Goal: Task Accomplishment & Management: Manage account settings

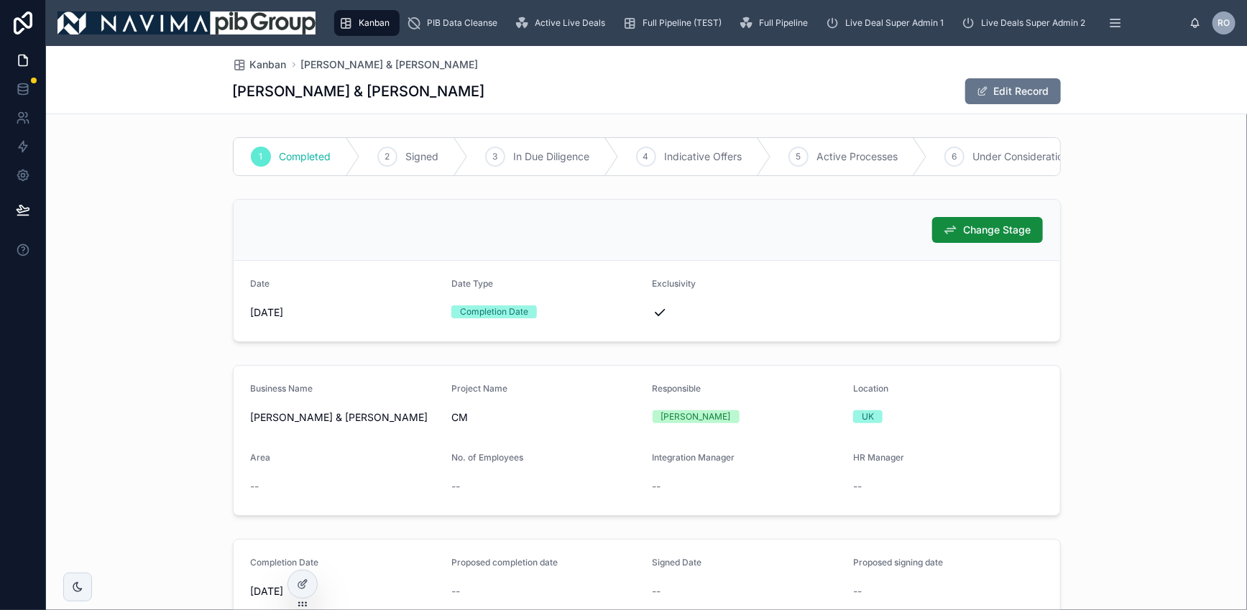
scroll to position [753, 0]
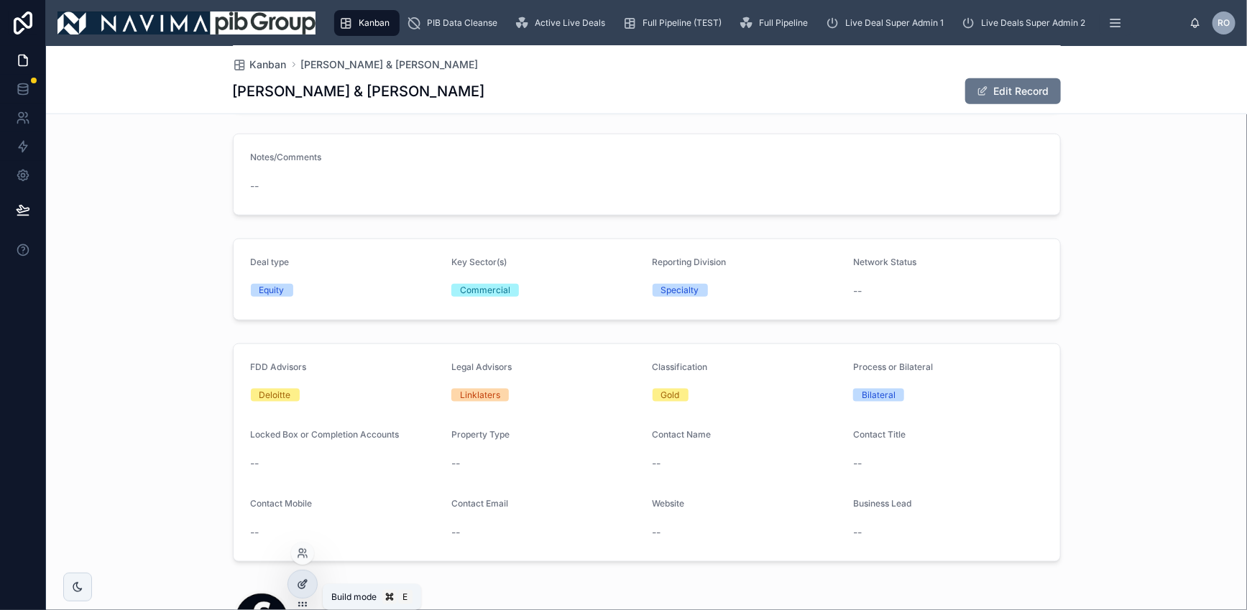
click at [305, 577] on div at bounding box center [302, 583] width 29 height 27
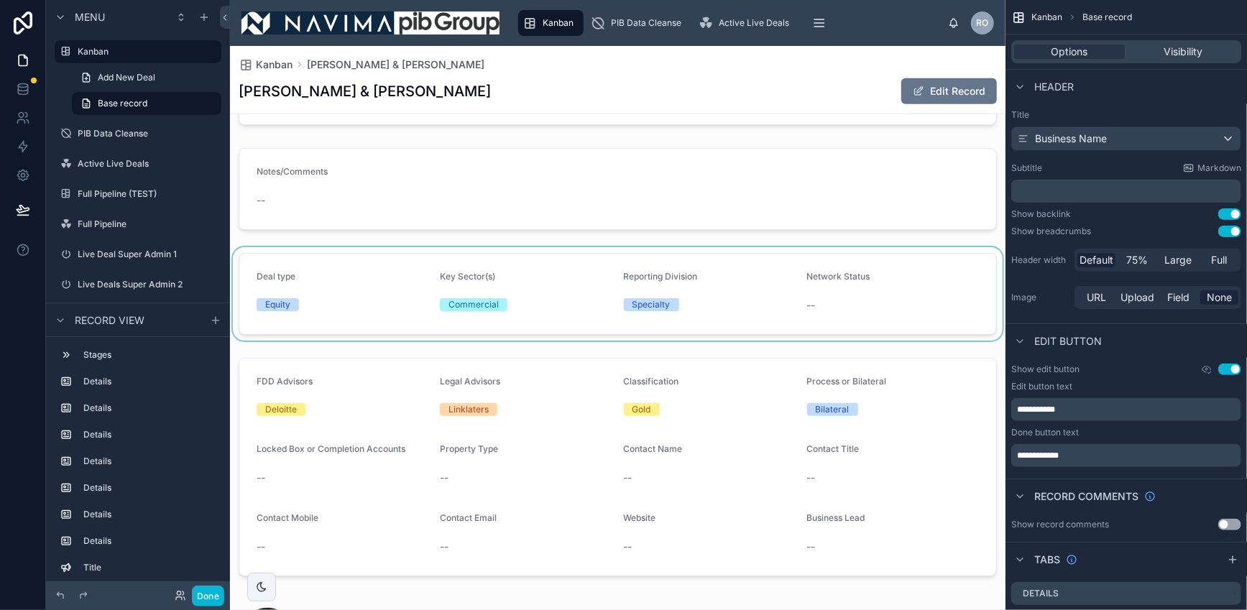
click at [904, 277] on div at bounding box center [617, 293] width 775 height 93
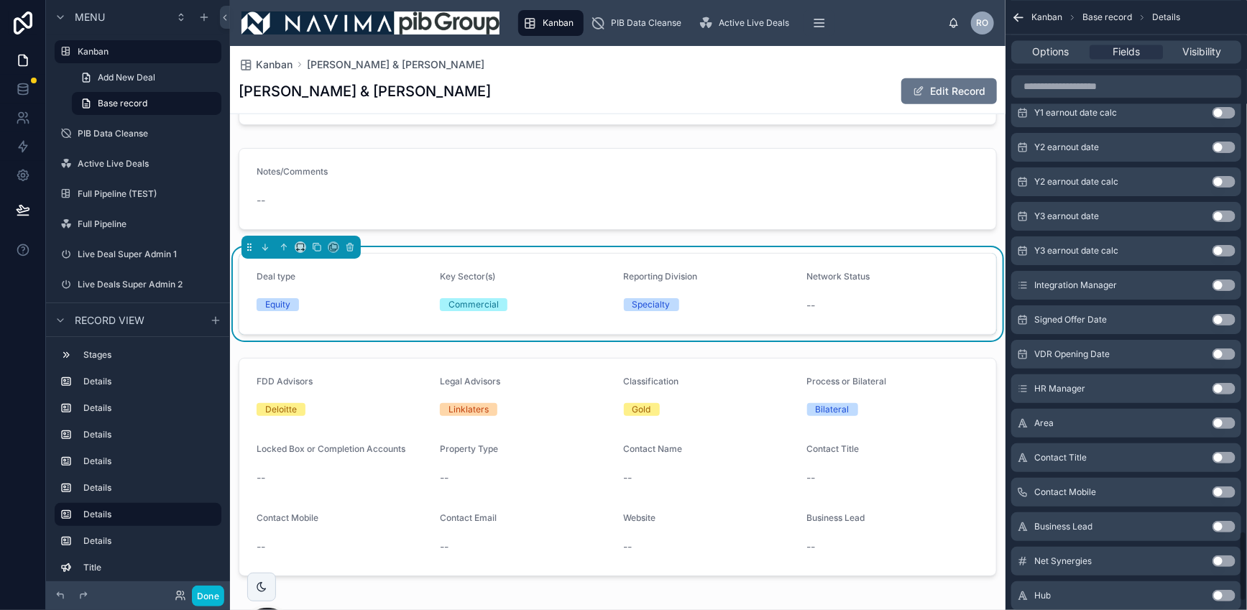
scroll to position [4660, 0]
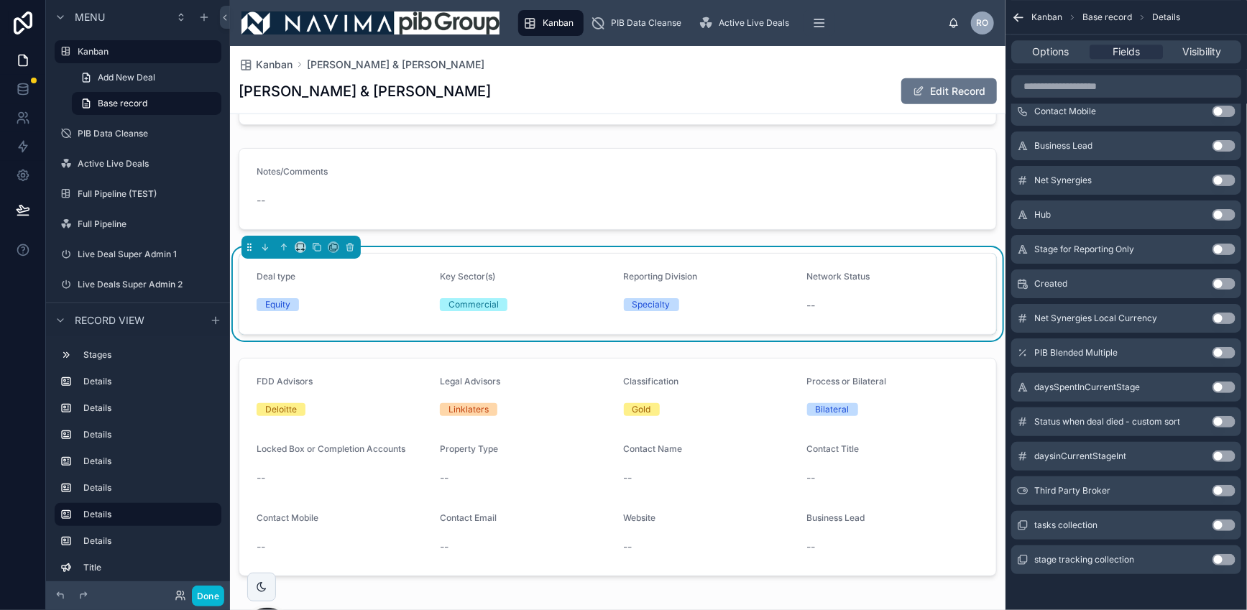
click at [1227, 486] on button "Use setting" at bounding box center [1223, 490] width 23 height 11
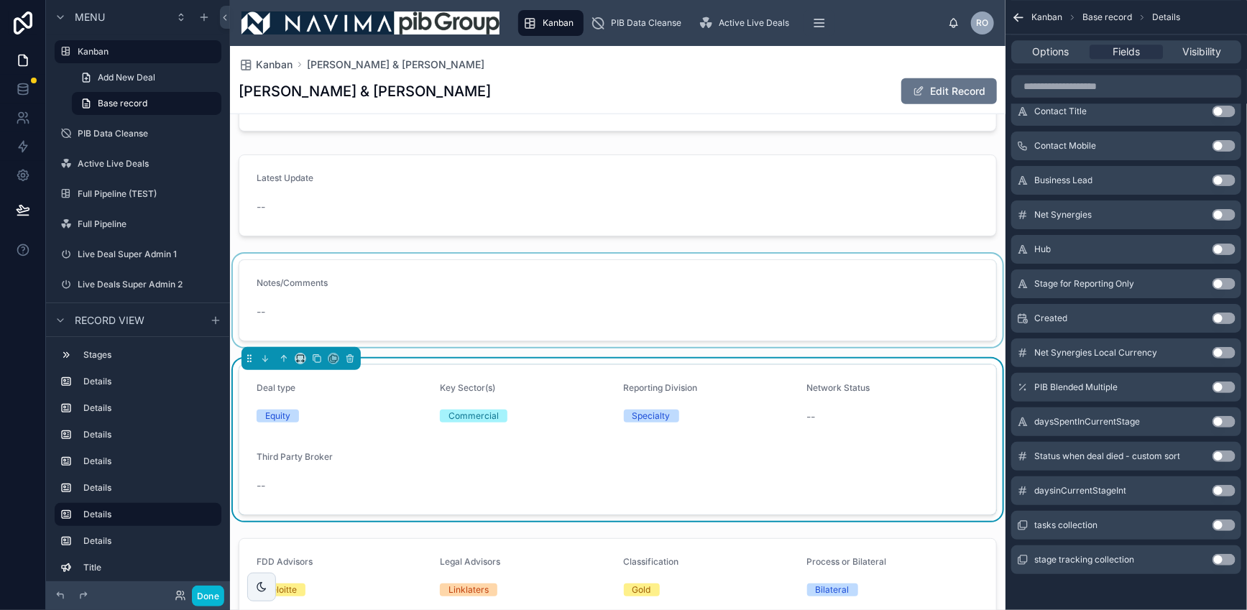
scroll to position [642, 0]
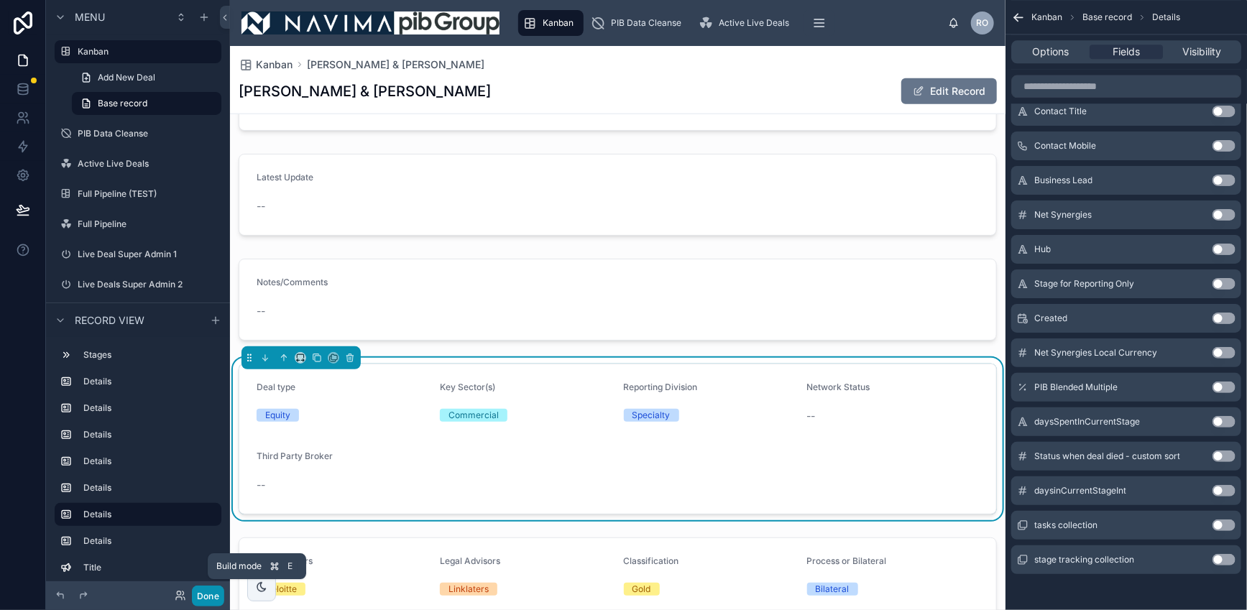
click at [209, 598] on button "Done" at bounding box center [208, 596] width 32 height 21
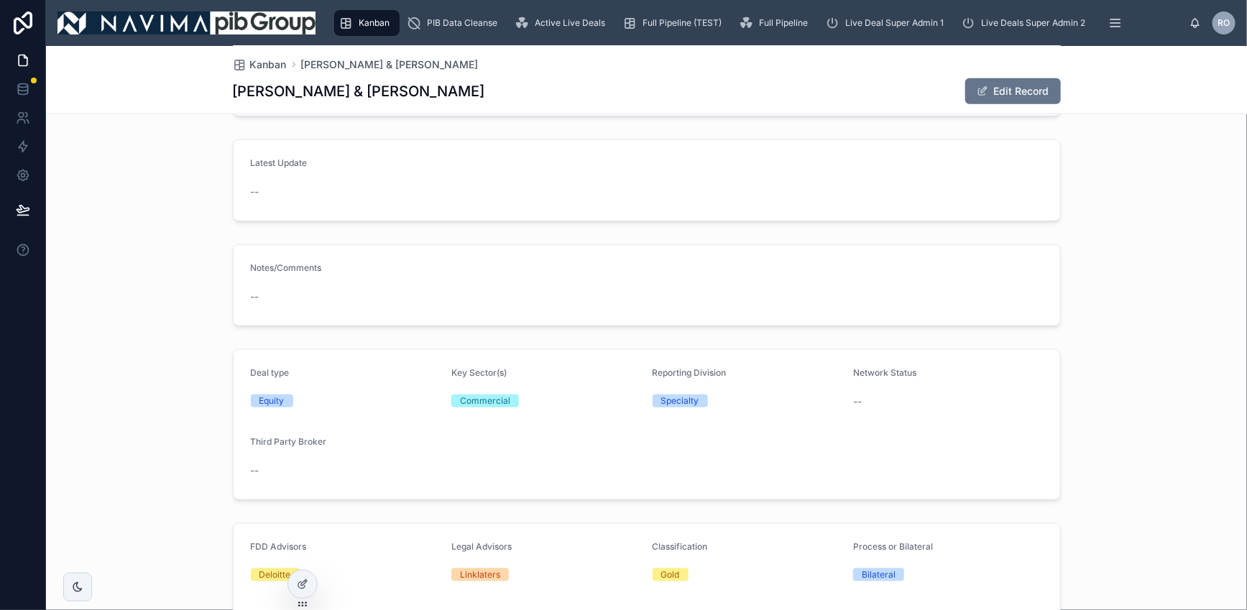
click at [257, 464] on span "--" at bounding box center [255, 470] width 9 height 14
click at [1006, 88] on button "Edit Record" at bounding box center [1013, 91] width 96 height 26
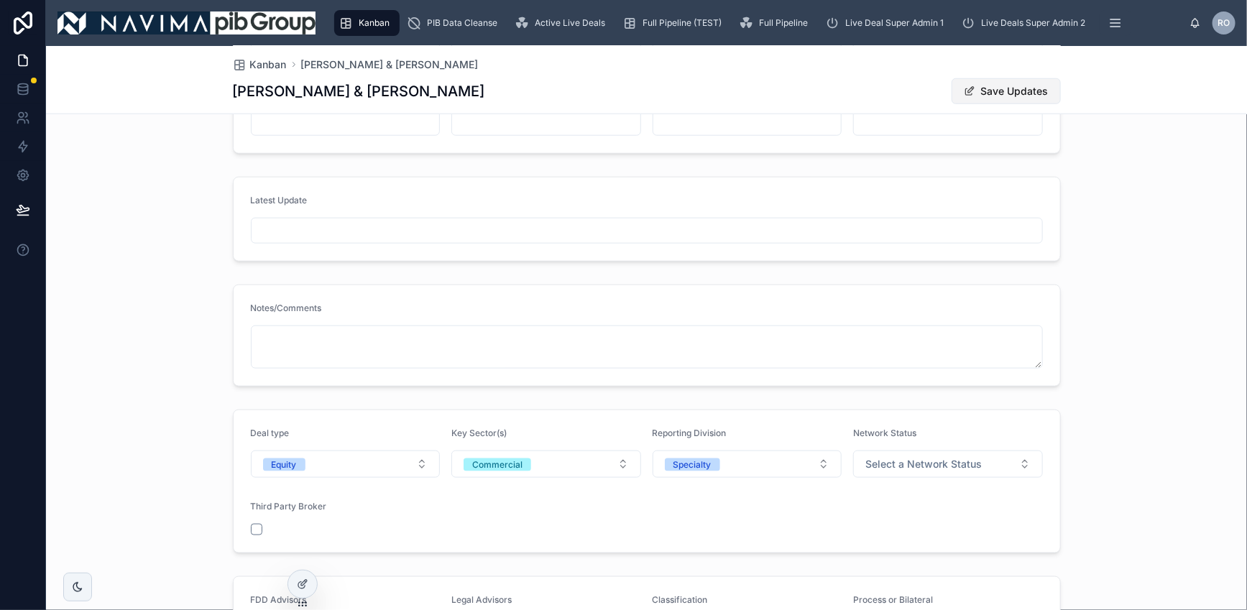
scroll to position [676, 0]
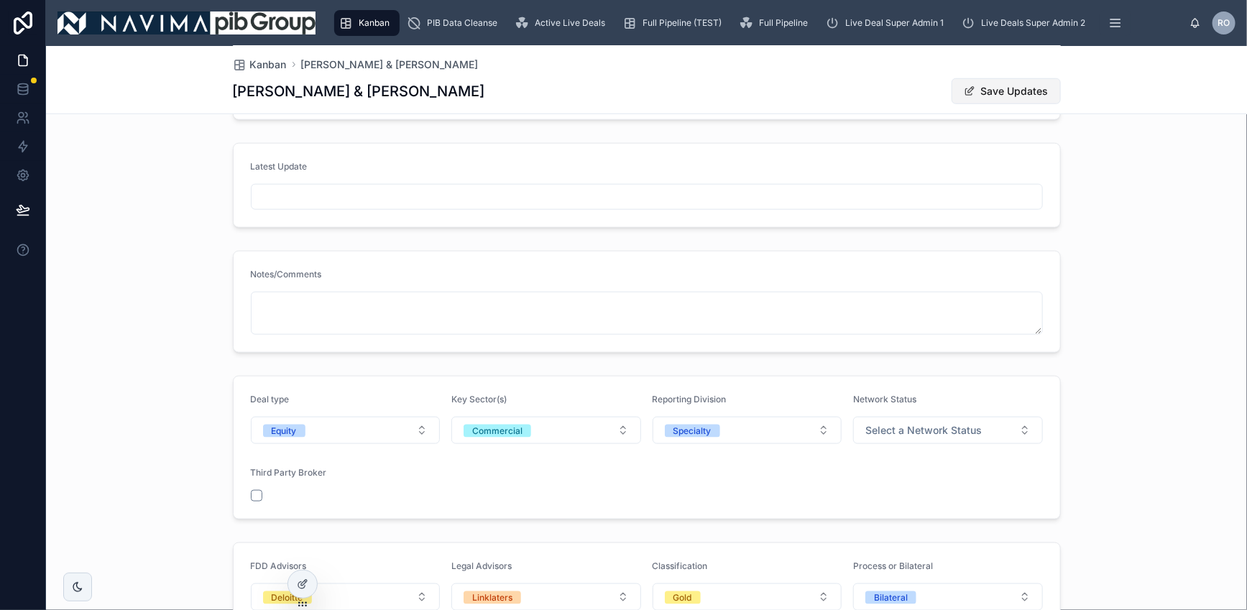
click at [1029, 93] on button "Save Updates" at bounding box center [1005, 91] width 109 height 26
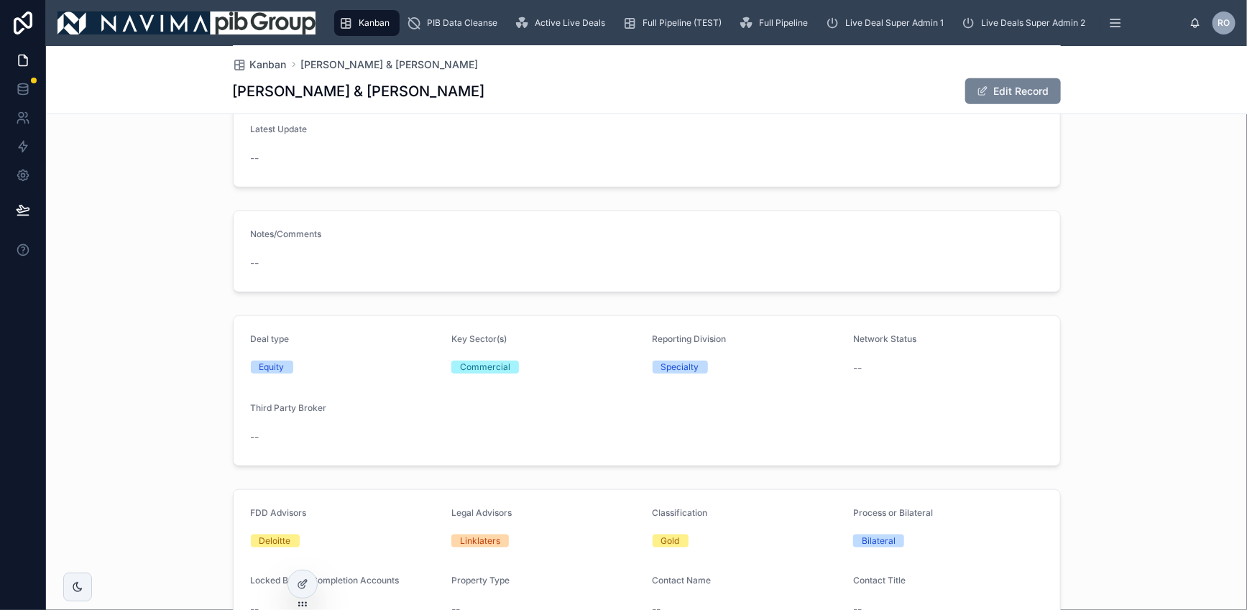
scroll to position [642, 0]
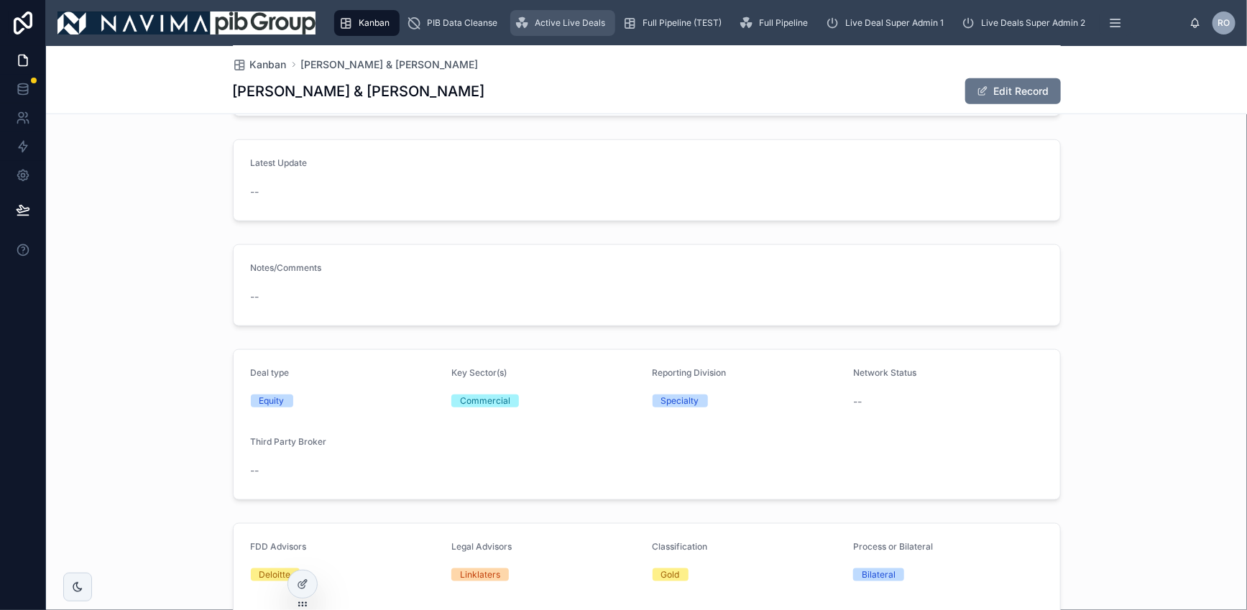
click at [572, 24] on span "Active Live Deals" at bounding box center [570, 22] width 70 height 11
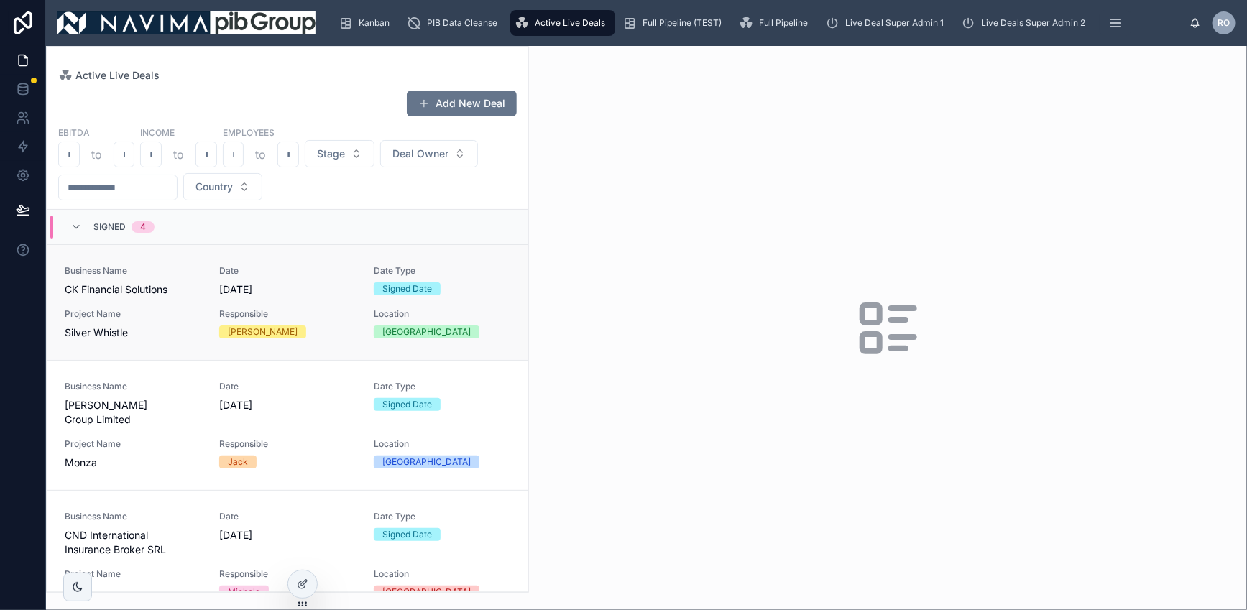
click at [299, 318] on span "Responsible" at bounding box center [287, 313] width 137 height 11
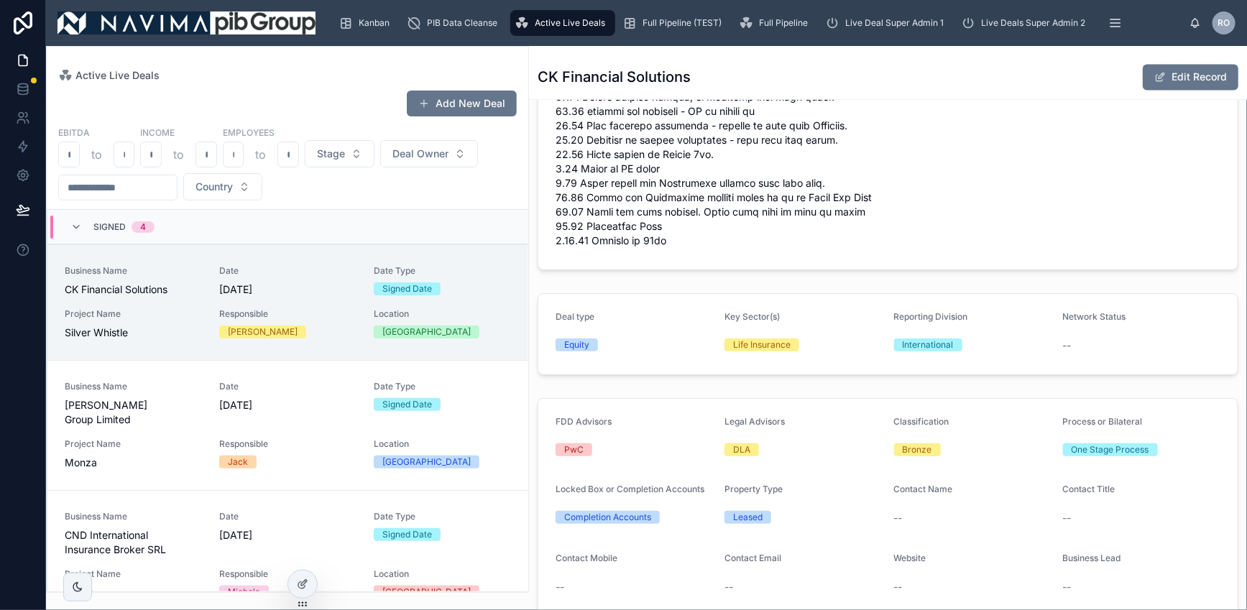
scroll to position [1543, 0]
click at [658, 337] on div "Equity" at bounding box center [633, 343] width 157 height 13
click at [308, 581] on div at bounding box center [302, 583] width 29 height 27
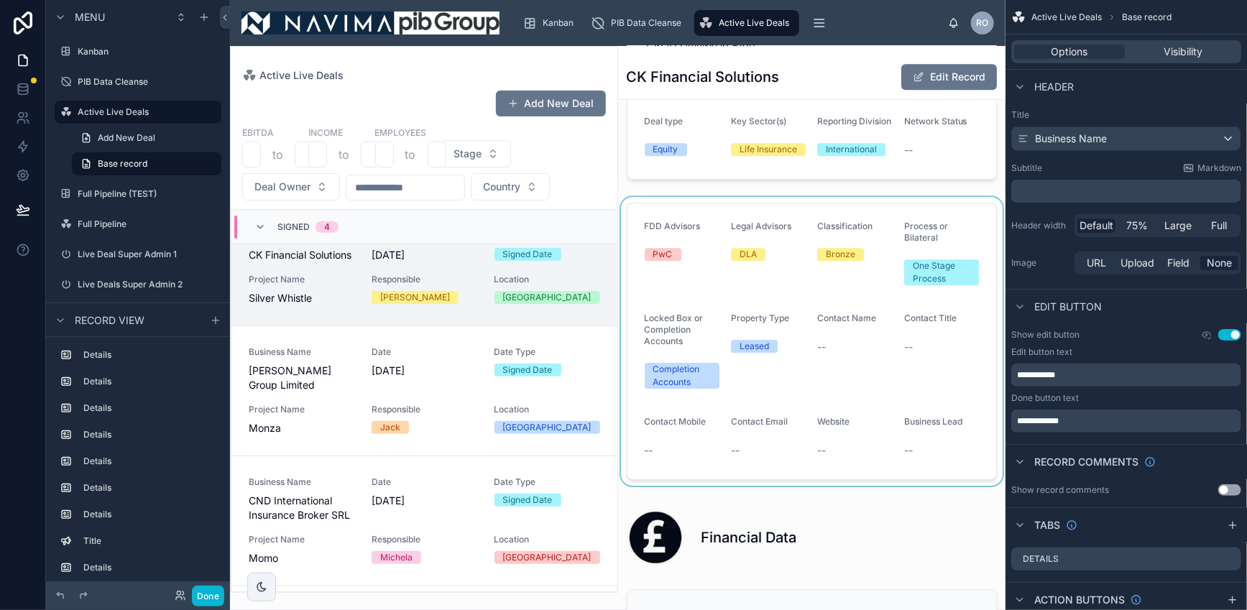
scroll to position [2143, 0]
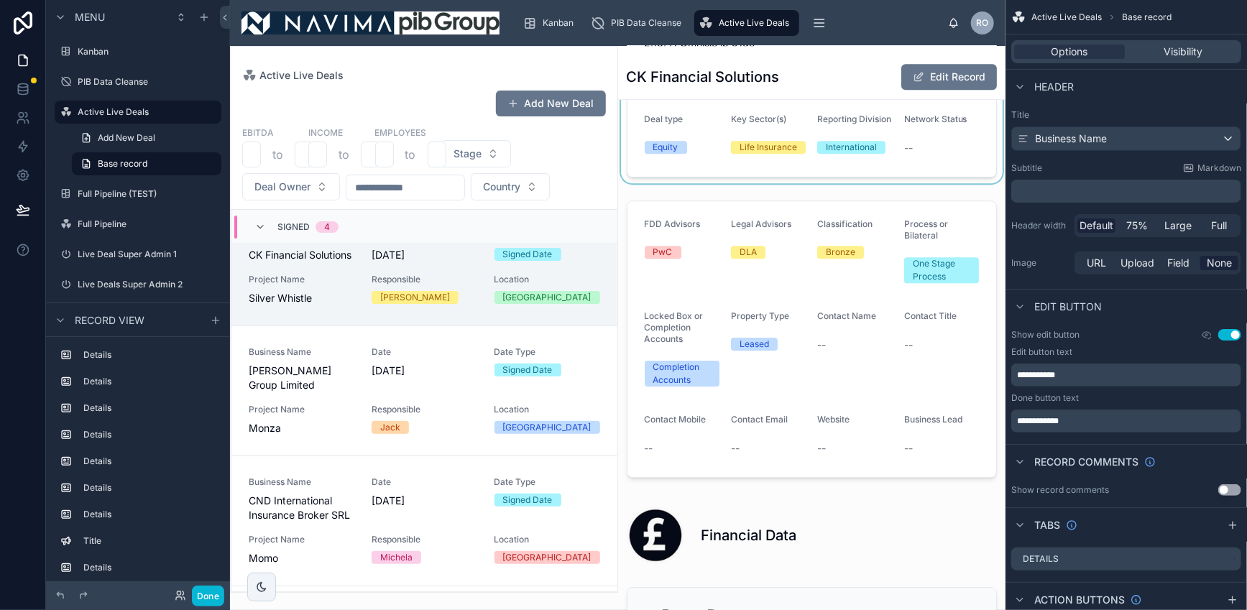
click at [716, 171] on div at bounding box center [812, 136] width 388 height 93
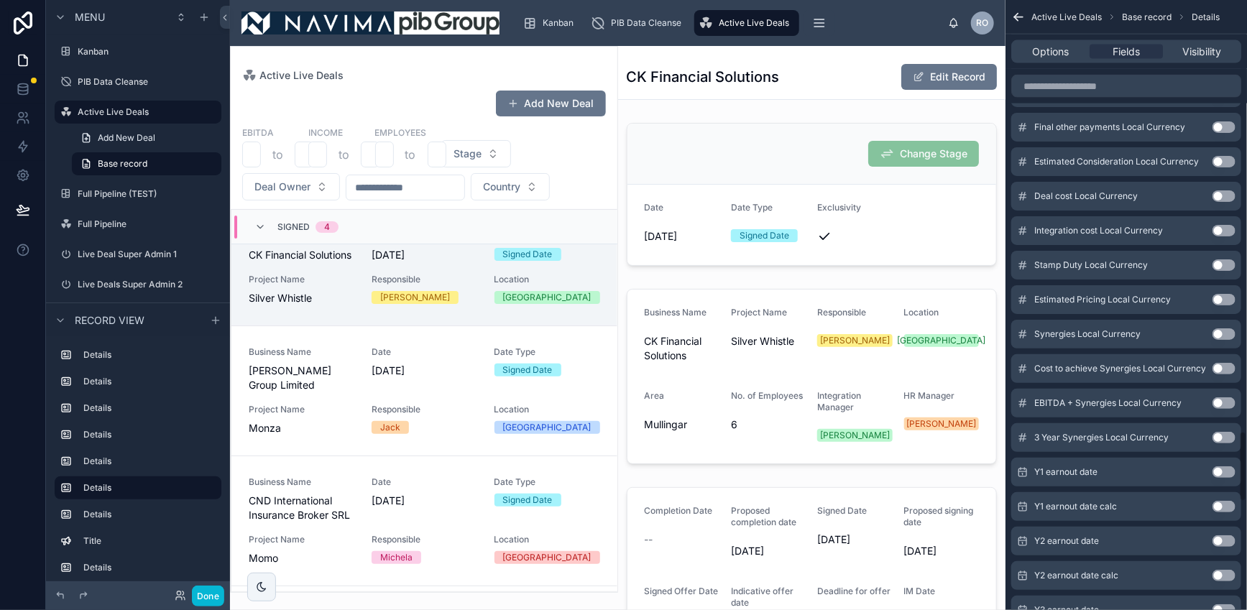
scroll to position [4660, 0]
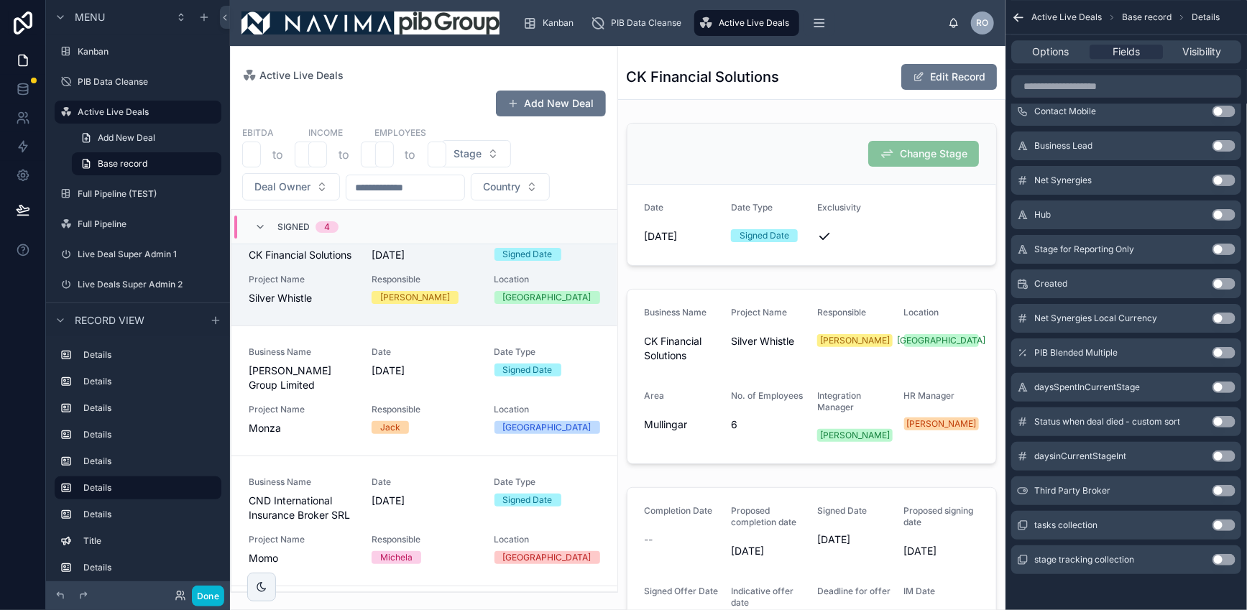
click at [1222, 485] on button "Use setting" at bounding box center [1223, 490] width 23 height 11
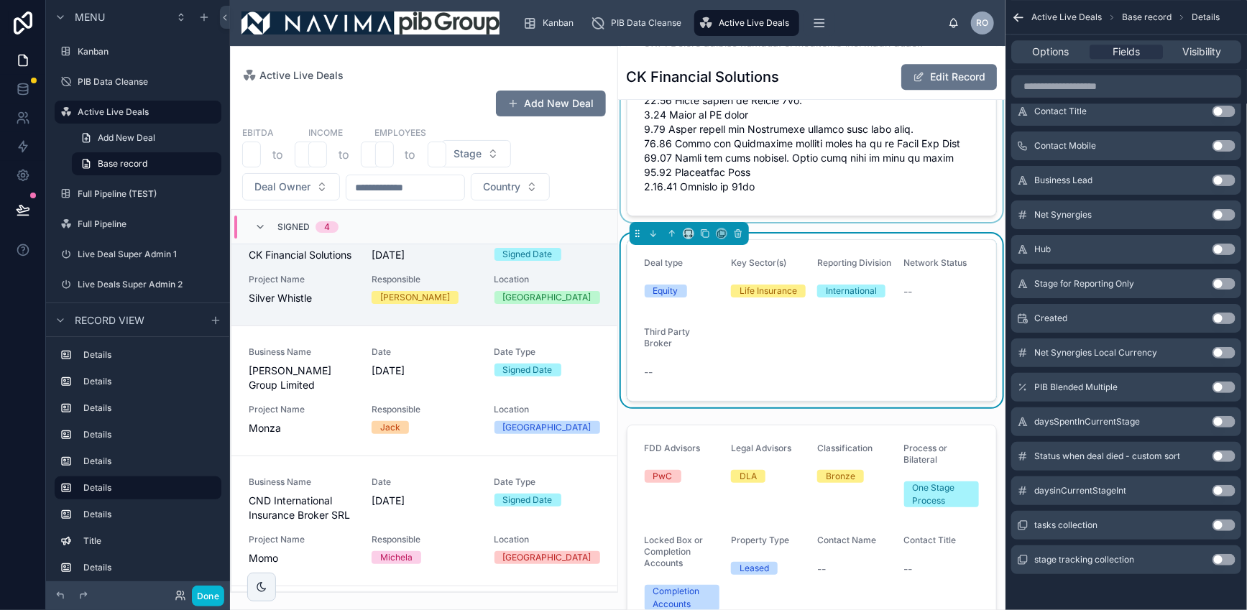
scroll to position [2000, 0]
click at [106, 195] on label "Full Pipeline (TEST)" at bounding box center [135, 193] width 115 height 11
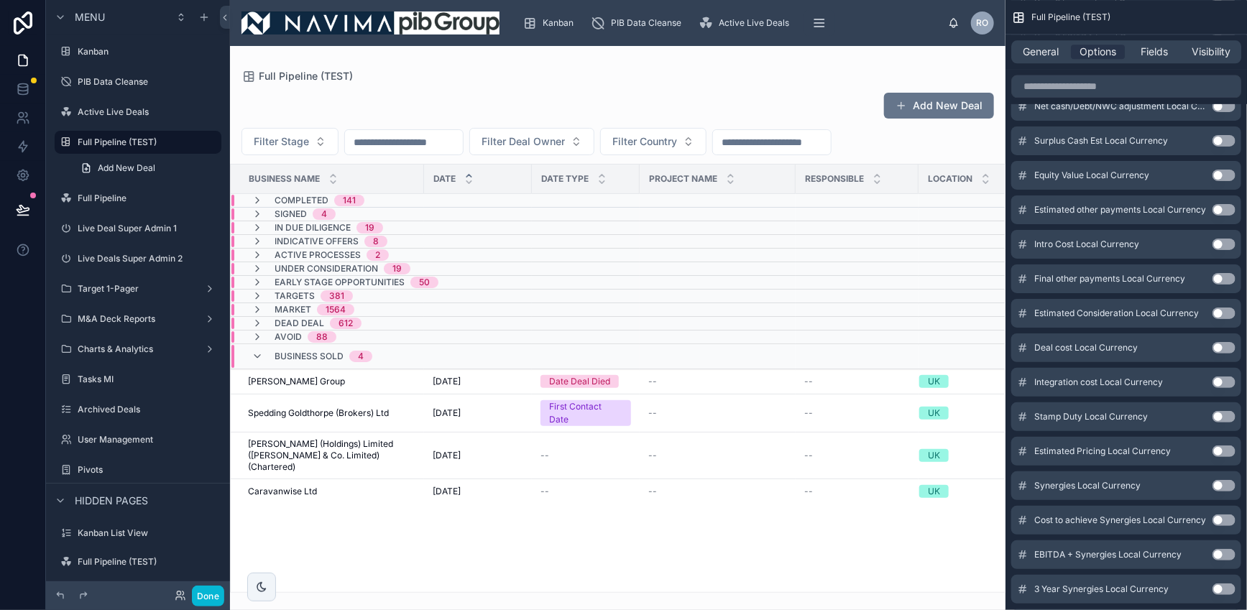
click at [310, 379] on div at bounding box center [617, 328] width 775 height 564
click at [314, 380] on span "[PERSON_NAME] Group" at bounding box center [296, 381] width 97 height 11
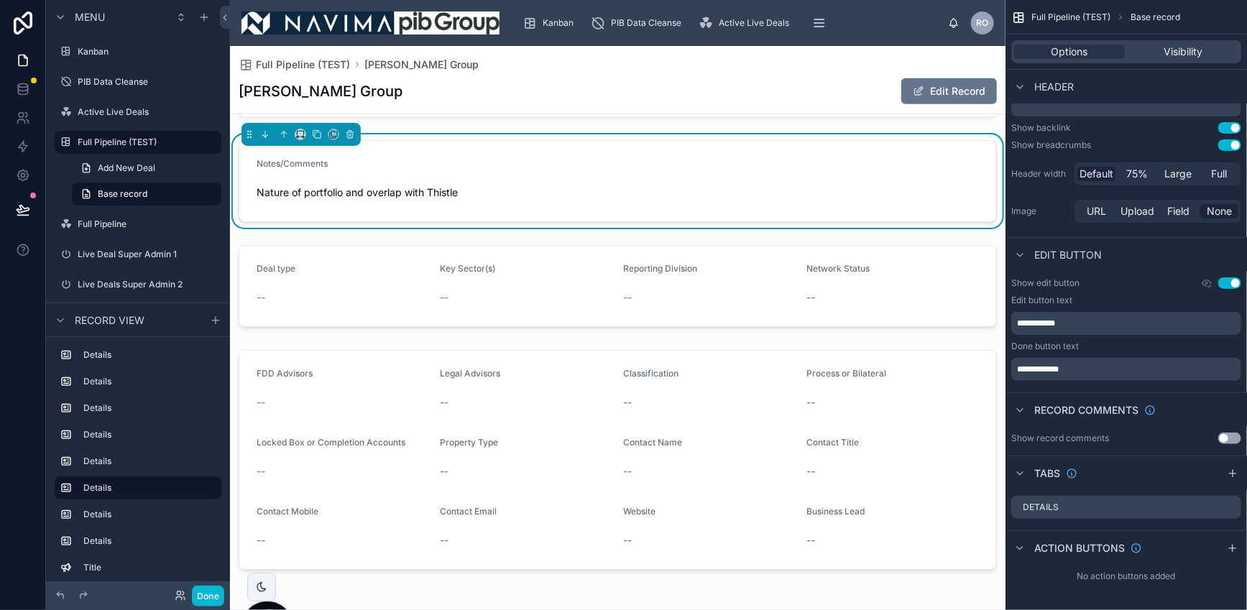
scroll to position [880, 0]
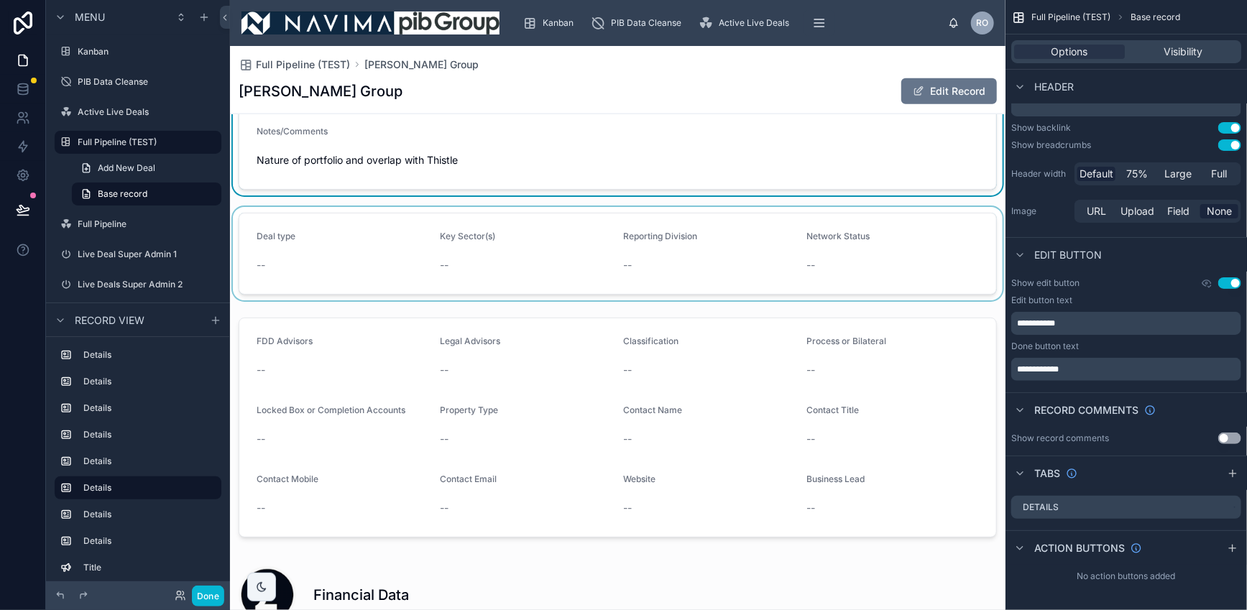
click at [627, 253] on div at bounding box center [617, 253] width 775 height 93
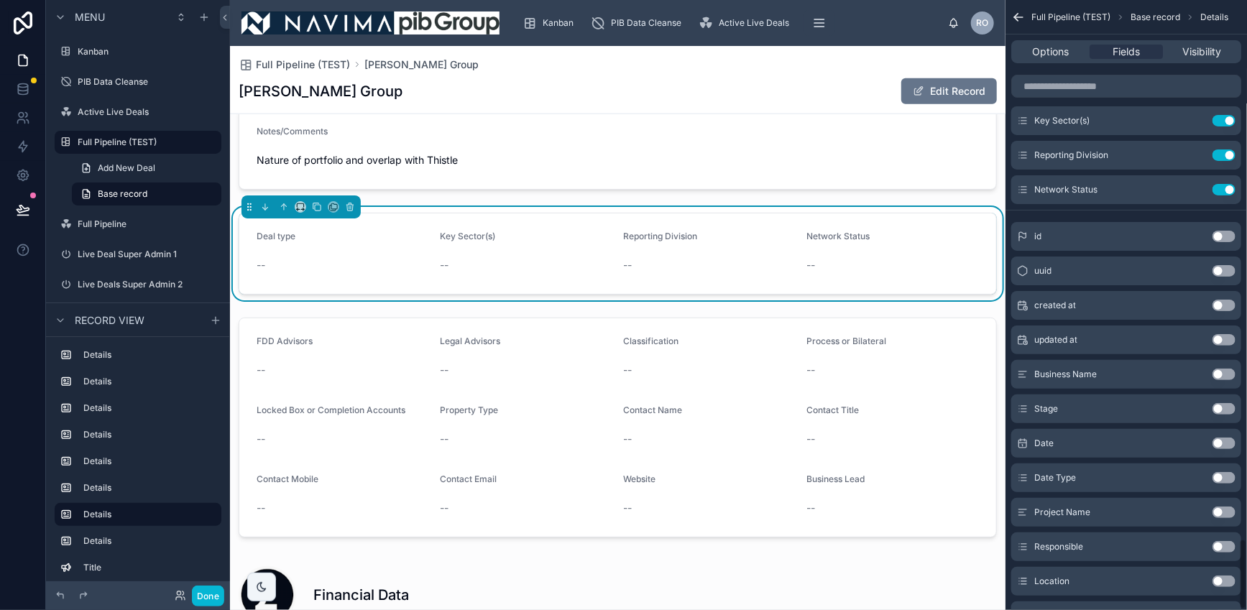
scroll to position [4660, 0]
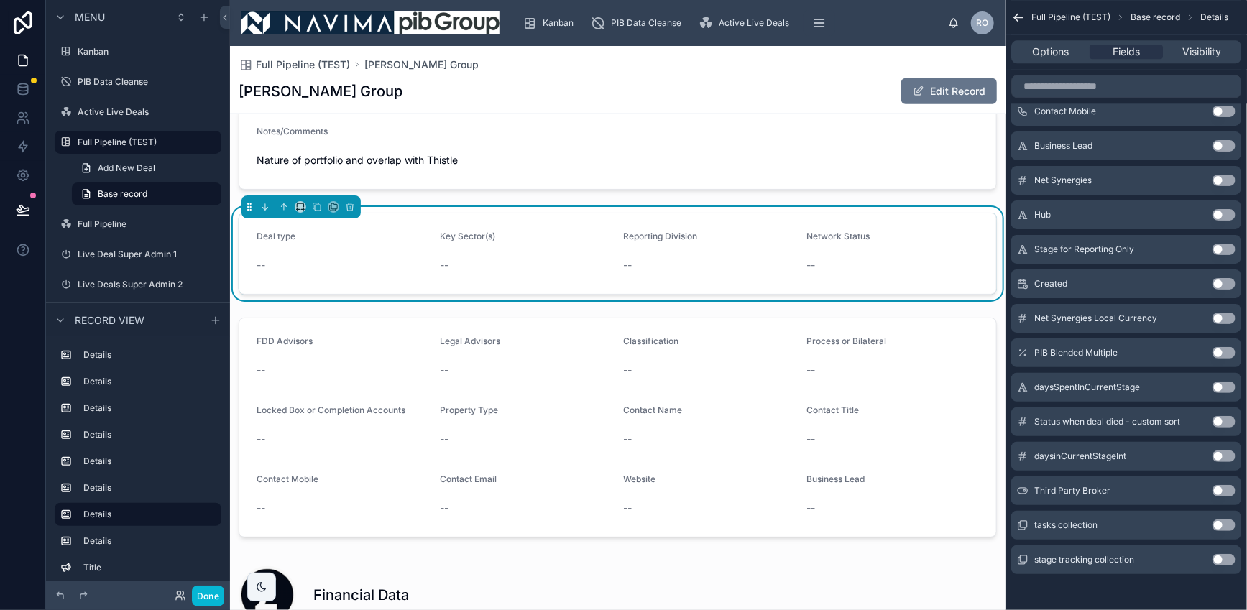
click at [1228, 488] on button "Use setting" at bounding box center [1223, 490] width 23 height 11
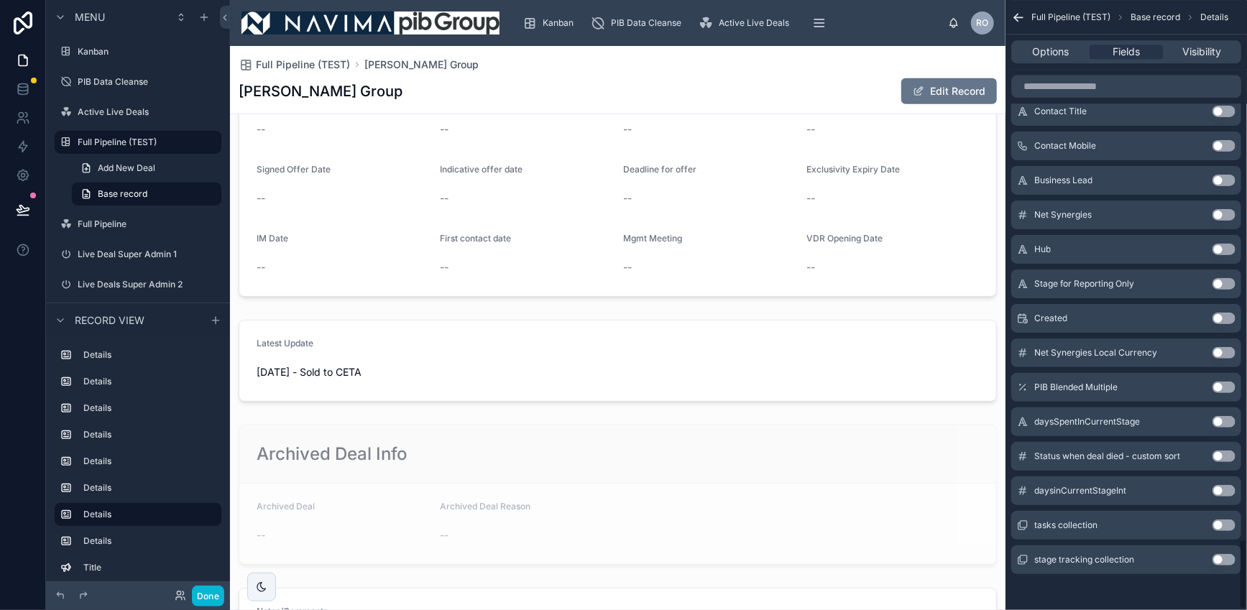
scroll to position [2438, 0]
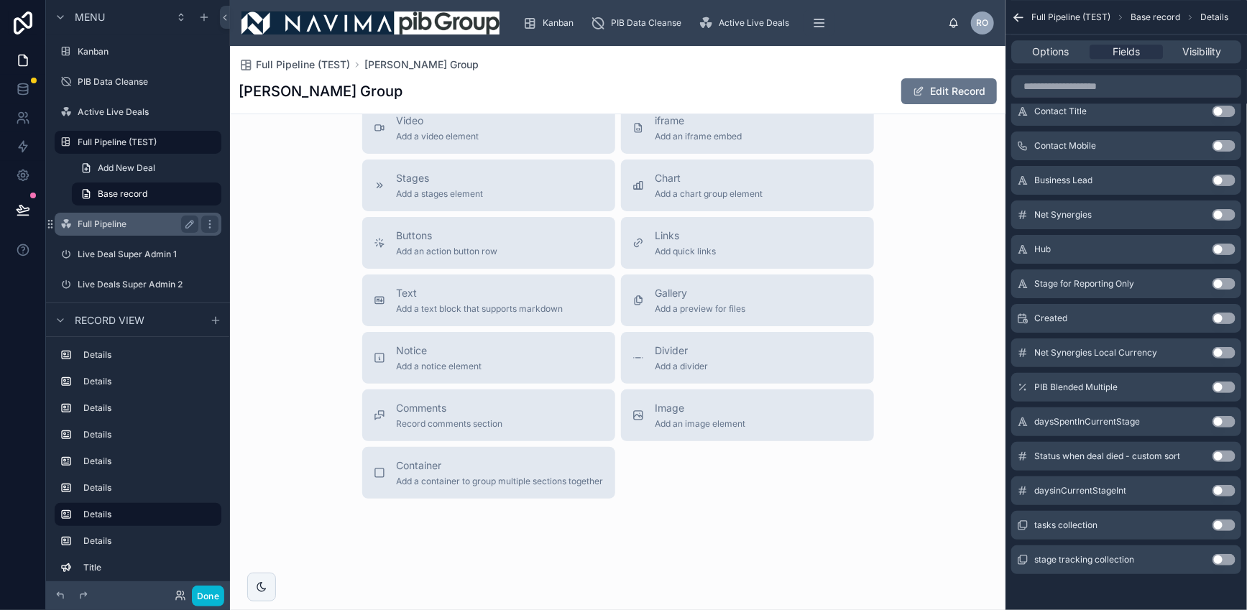
click at [101, 221] on label "Full Pipeline" at bounding box center [135, 223] width 115 height 11
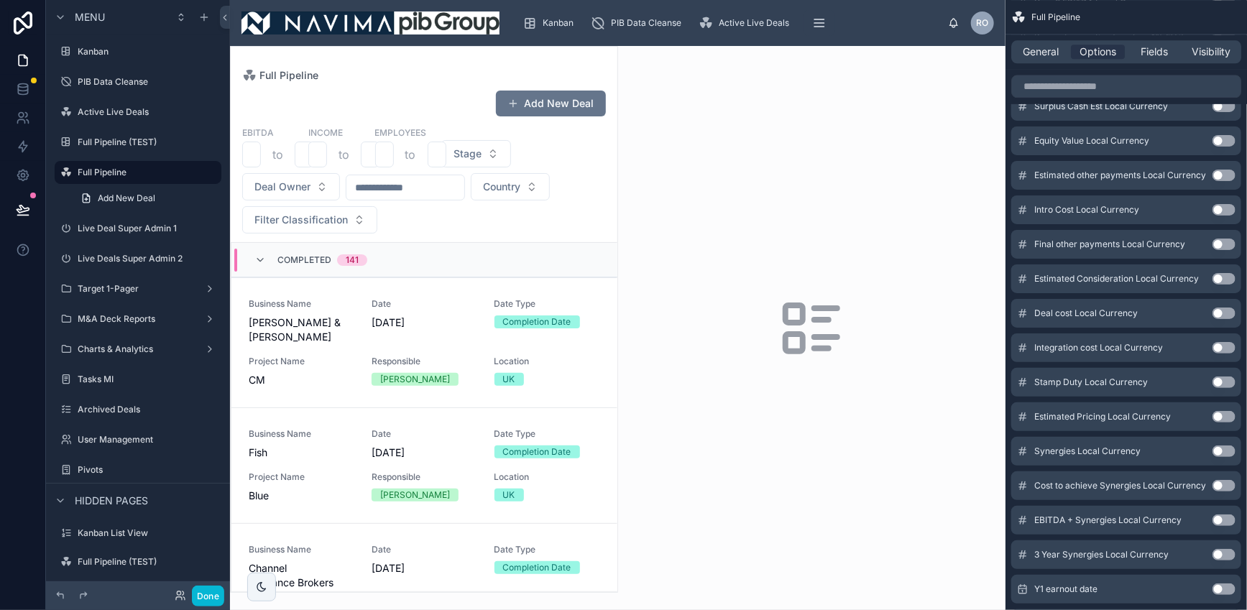
click at [473, 306] on div at bounding box center [424, 319] width 387 height 545
click at [467, 304] on span "Date" at bounding box center [424, 303] width 106 height 11
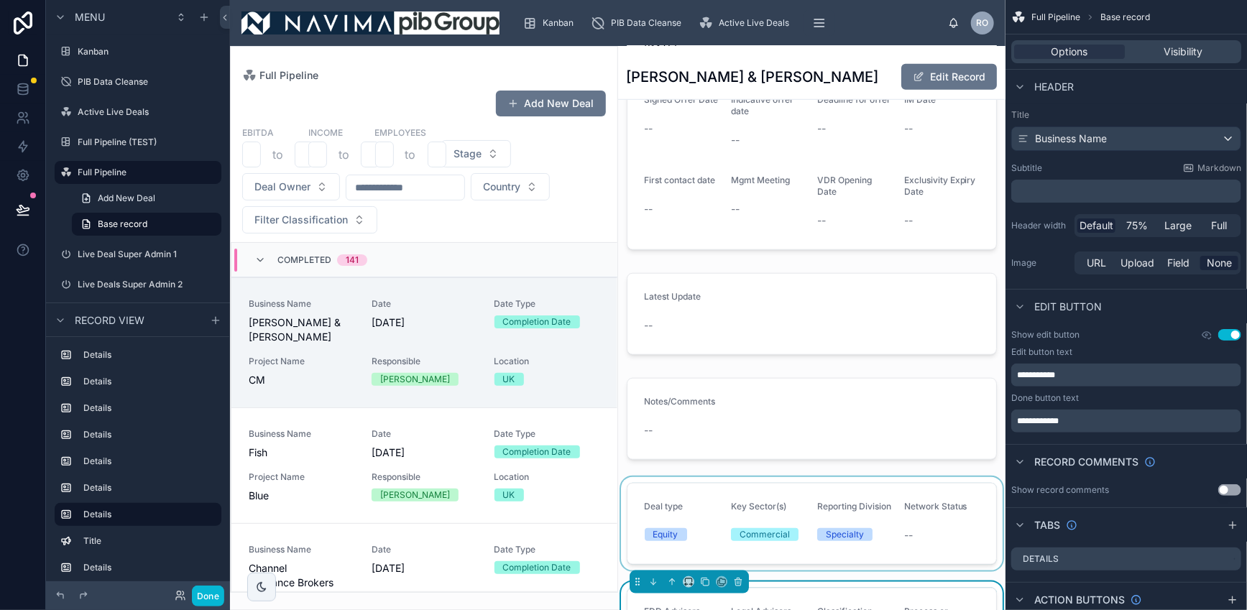
scroll to position [532, 0]
click at [715, 478] on div at bounding box center [812, 524] width 388 height 93
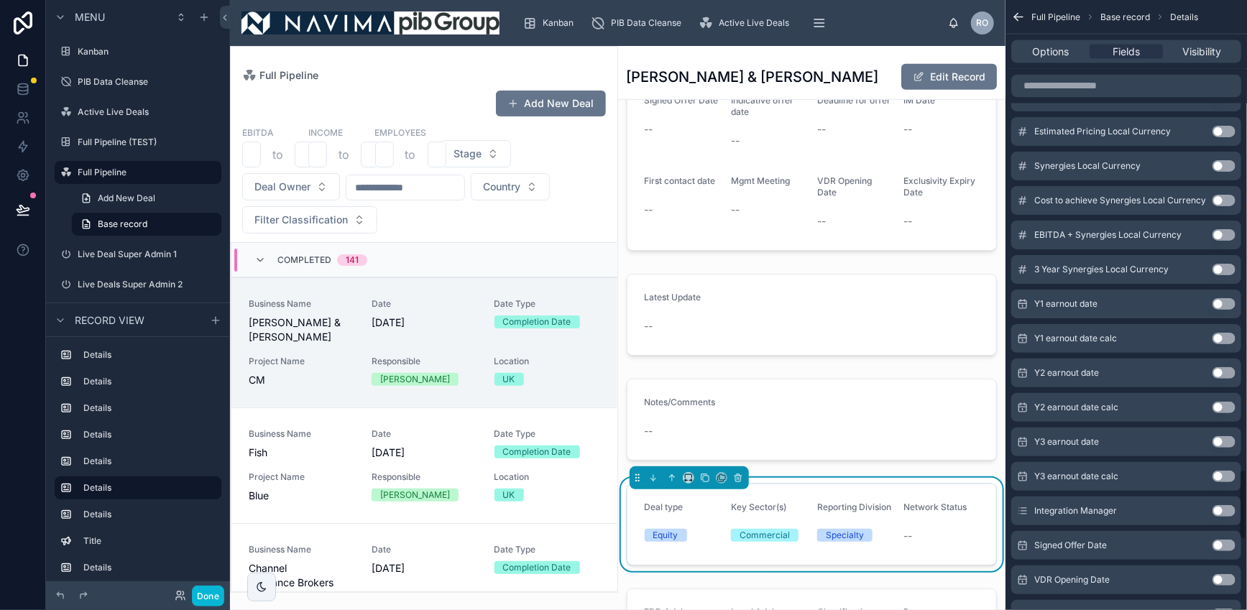
scroll to position [4660, 0]
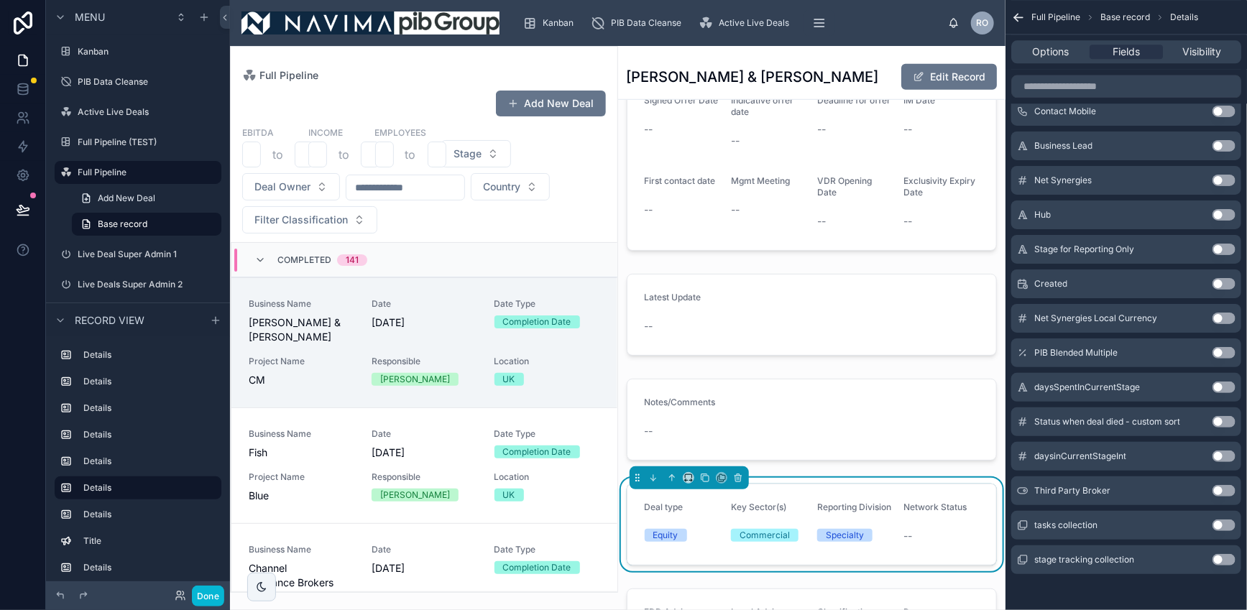
click at [1224, 486] on button "Use setting" at bounding box center [1223, 490] width 23 height 11
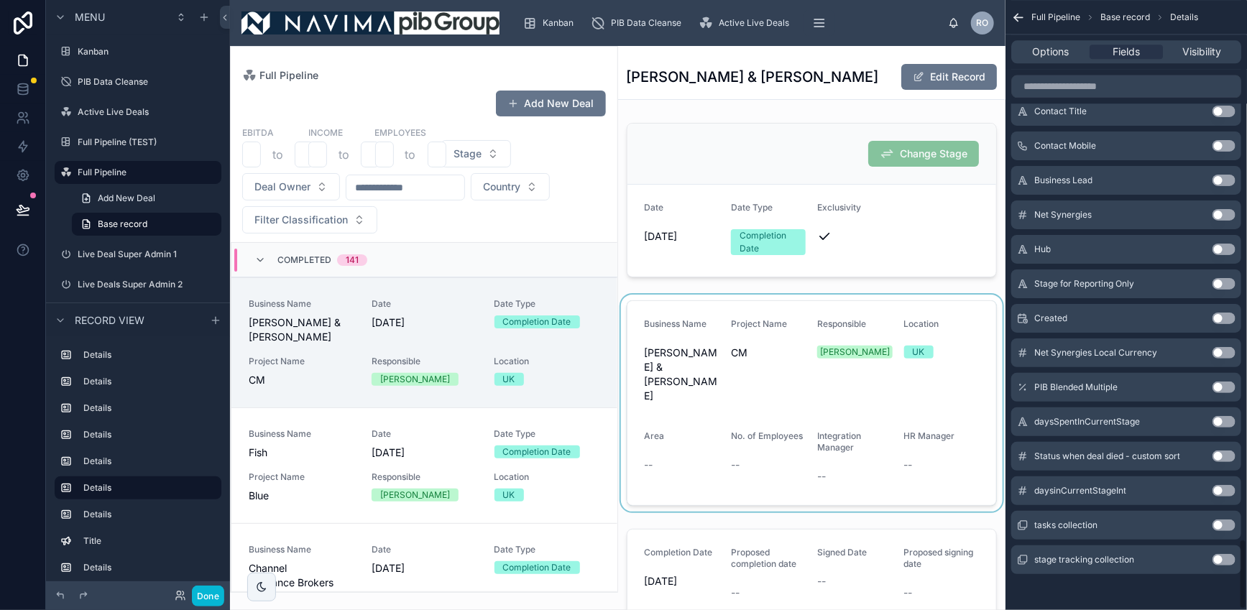
scroll to position [34, 0]
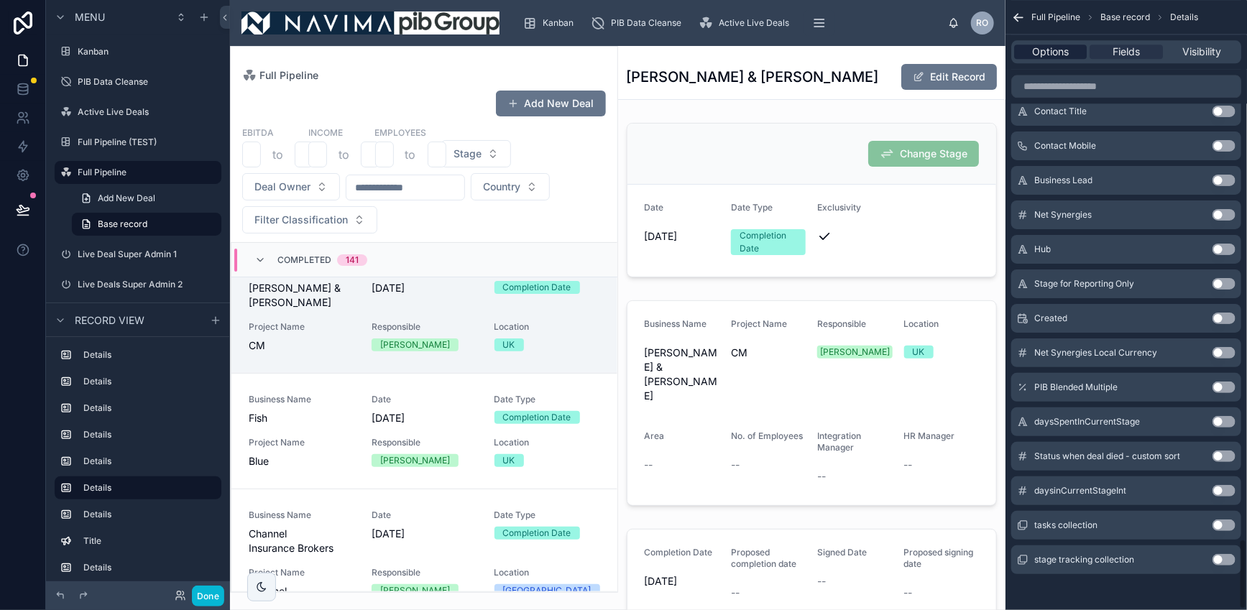
click at [1037, 55] on span "Options" at bounding box center [1050, 52] width 37 height 14
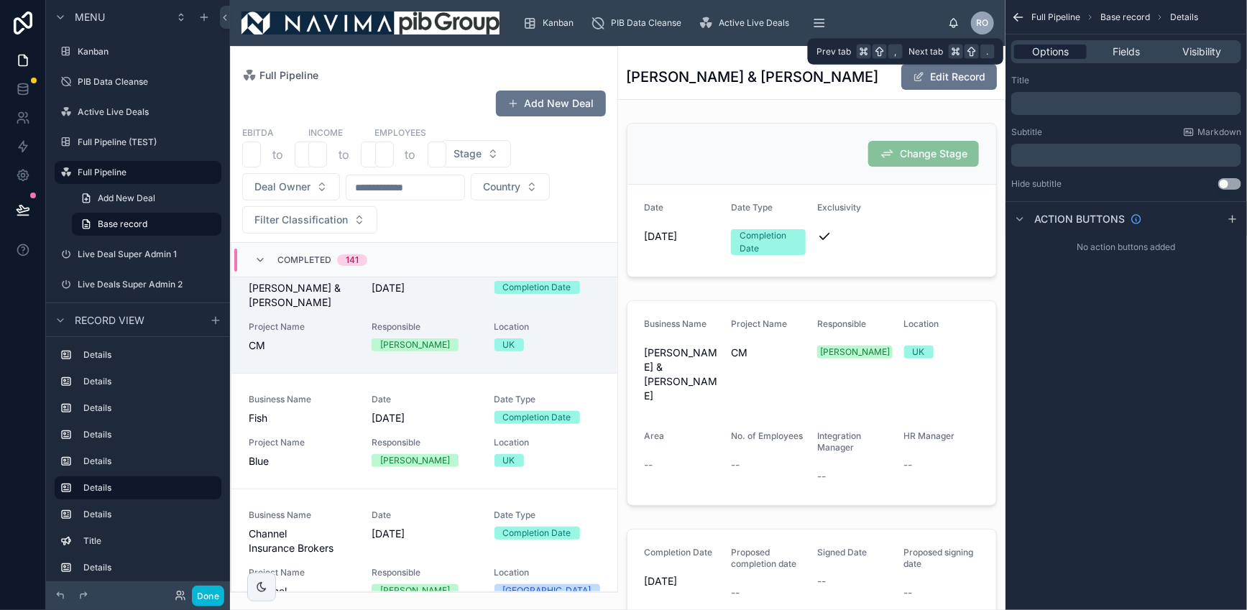
scroll to position [0, 0]
click at [102, 172] on label "Full Pipeline" at bounding box center [135, 172] width 115 height 11
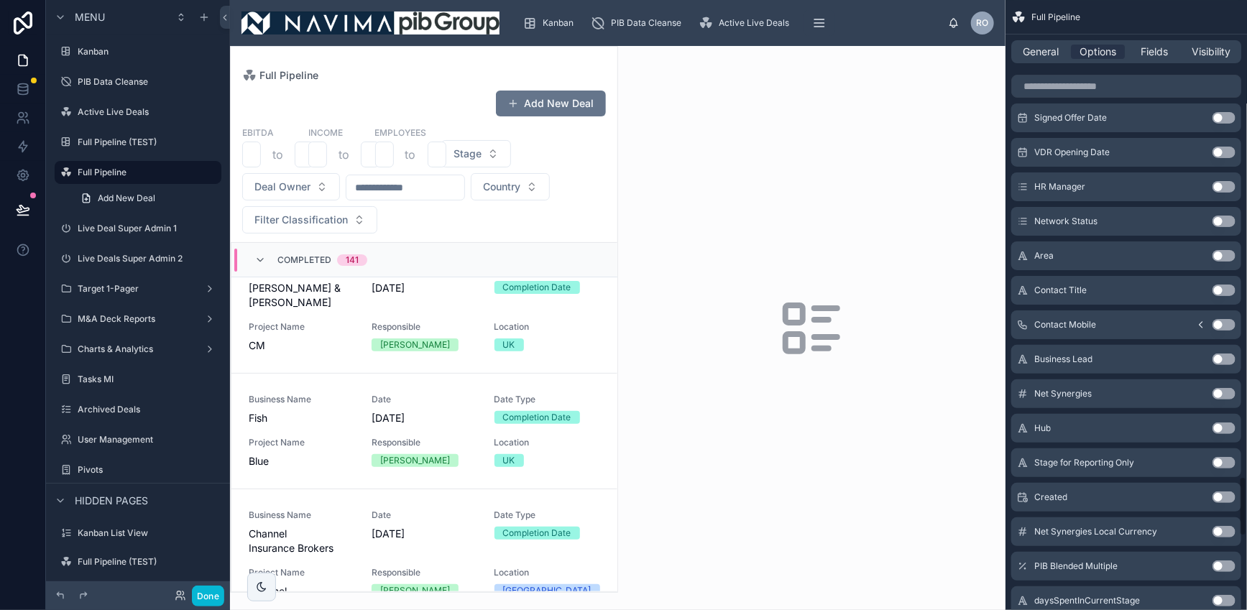
scroll to position [5586, 0]
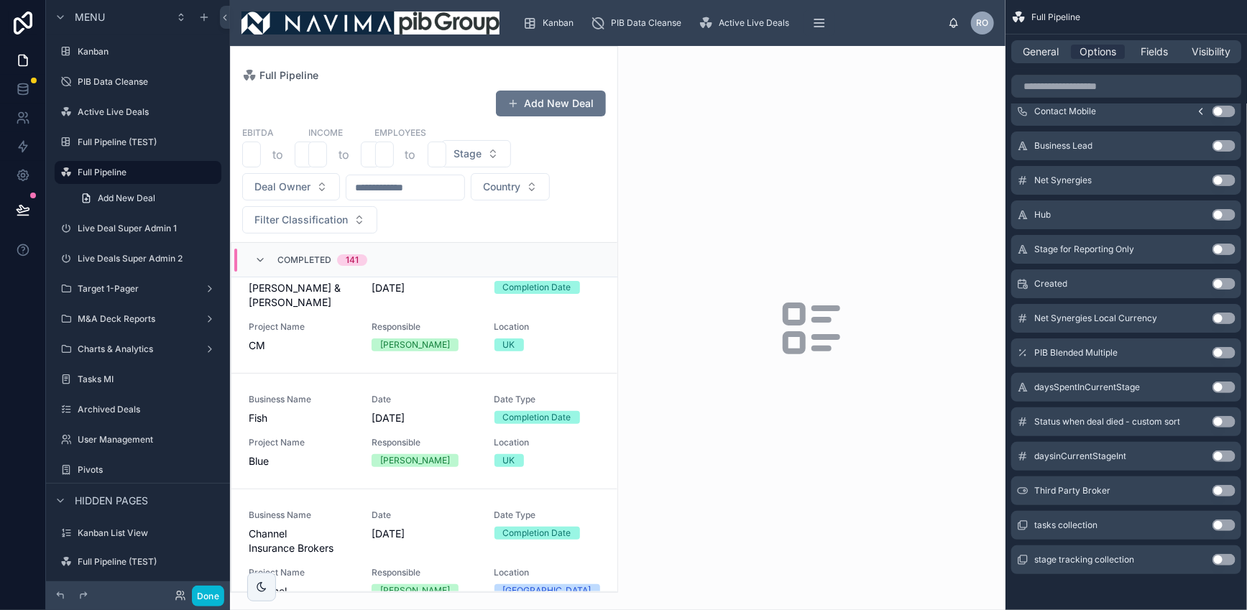
click at [1224, 485] on button "Use setting" at bounding box center [1223, 490] width 23 height 11
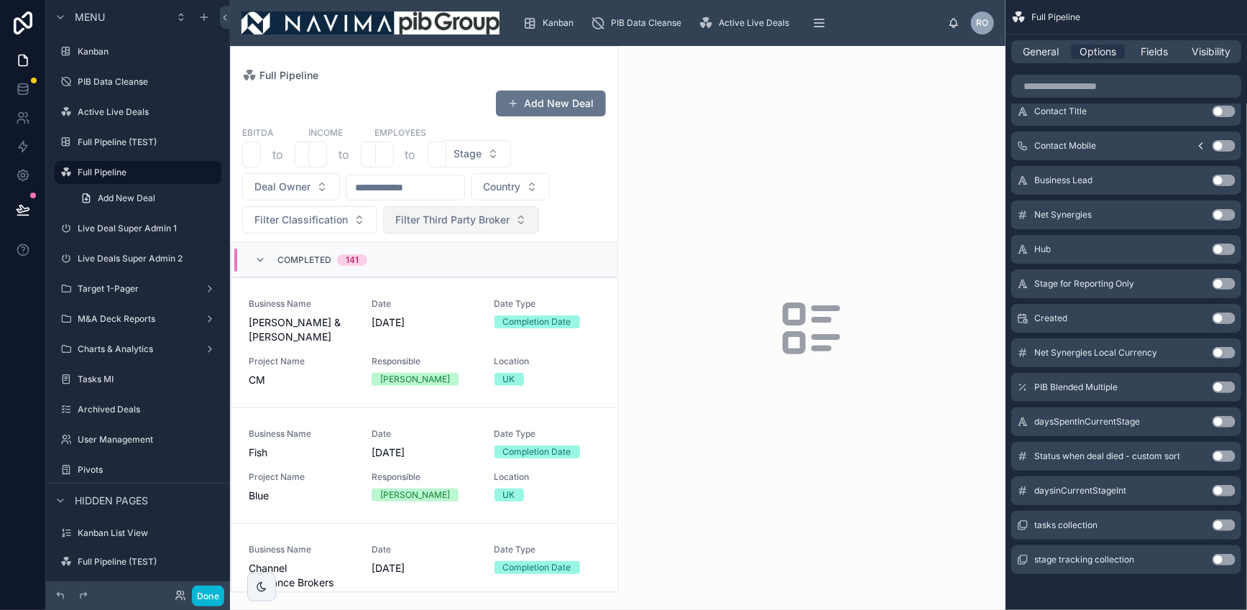
click at [517, 221] on button "Filter Third Party Broker" at bounding box center [461, 219] width 156 height 27
click at [588, 205] on div "EBITDA to Income to Employees to Stage Deal Owner Country Filter Classification…" at bounding box center [424, 180] width 387 height 108
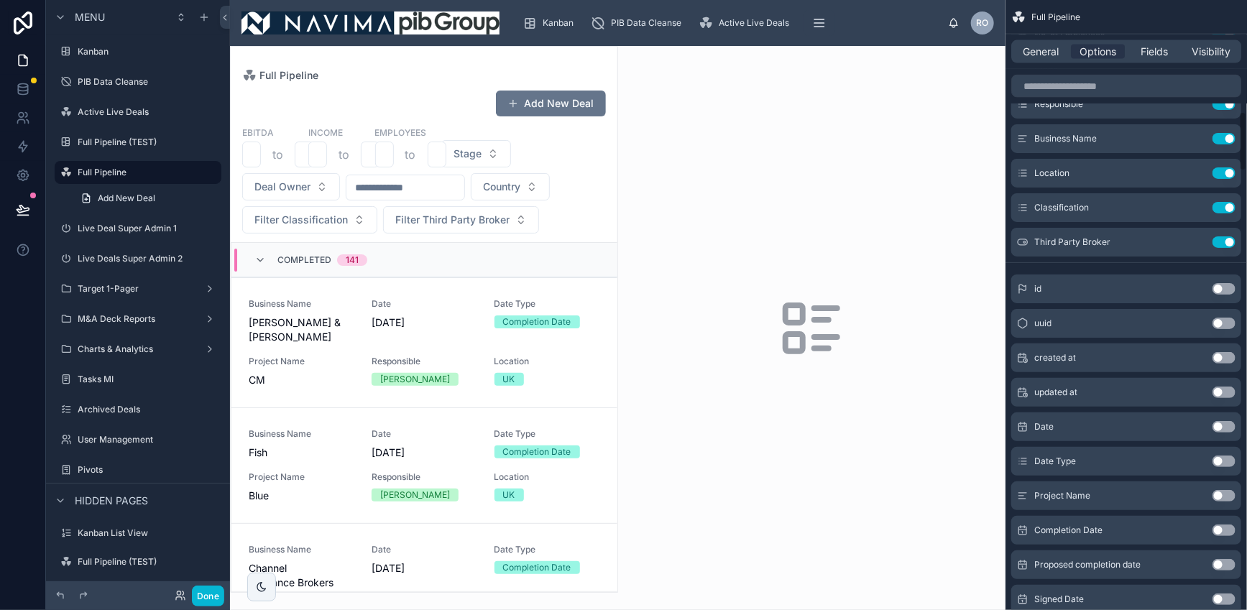
scroll to position [1097, 0]
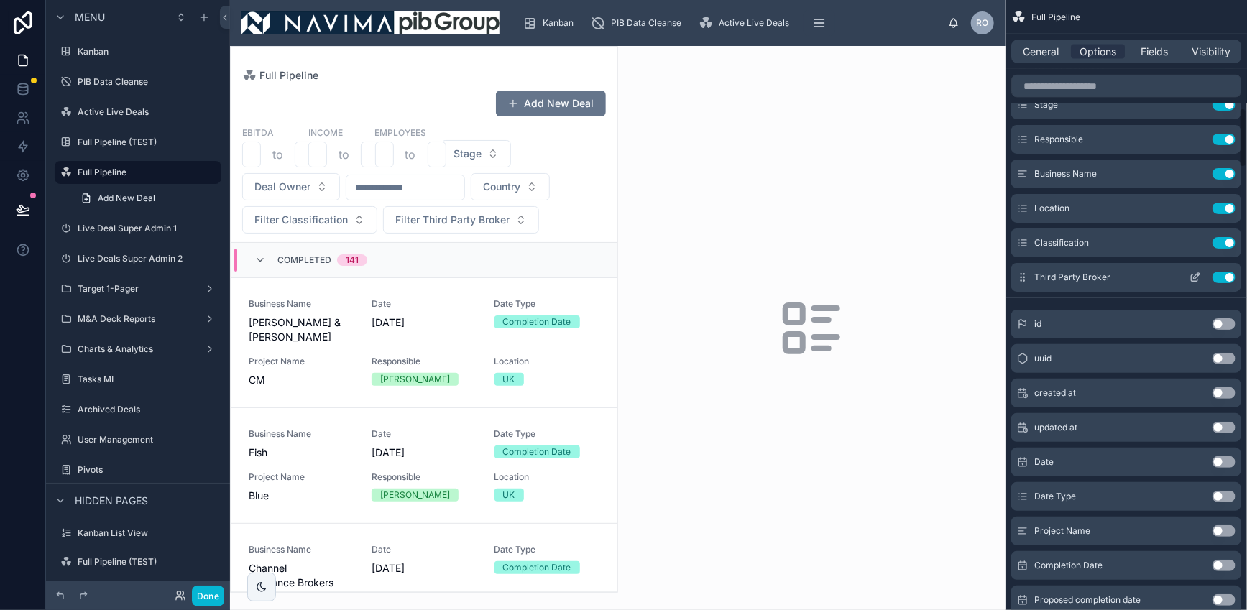
click at [1196, 279] on icon "scrollable content" at bounding box center [1194, 277] width 11 height 11
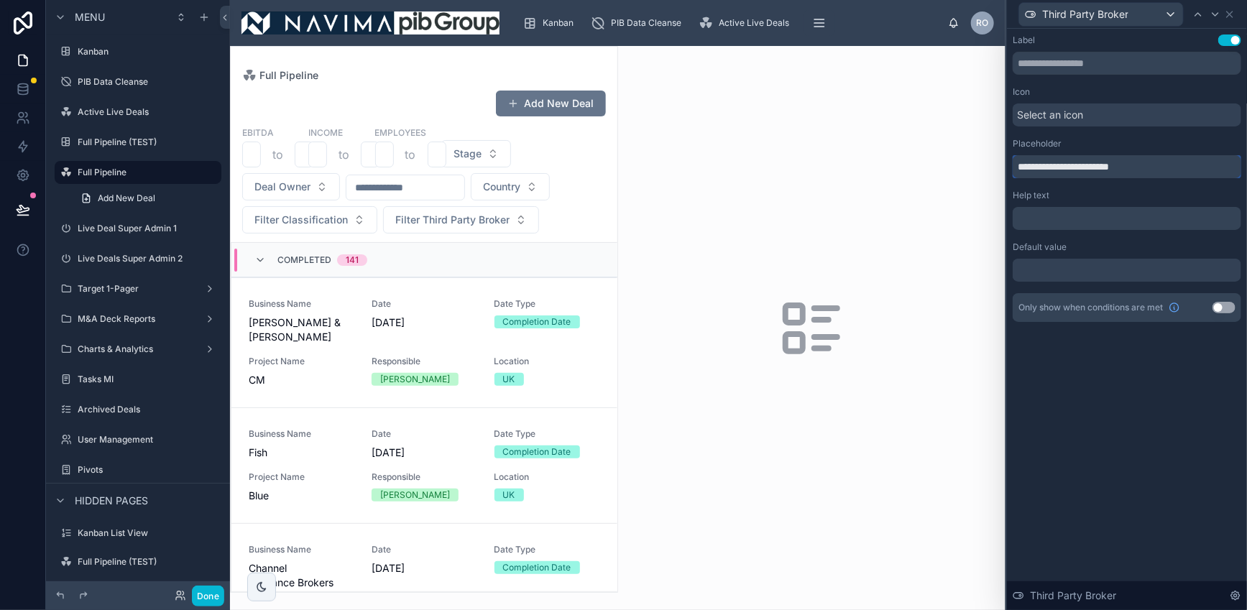
drag, startPoint x: 1047, startPoint y: 166, endPoint x: 999, endPoint y: 167, distance: 48.2
click at [999, 167] on div "**********" at bounding box center [623, 305] width 1247 height 610
type input "**********"
click at [111, 139] on label "Full Pipeline (TEST)" at bounding box center [135, 142] width 115 height 11
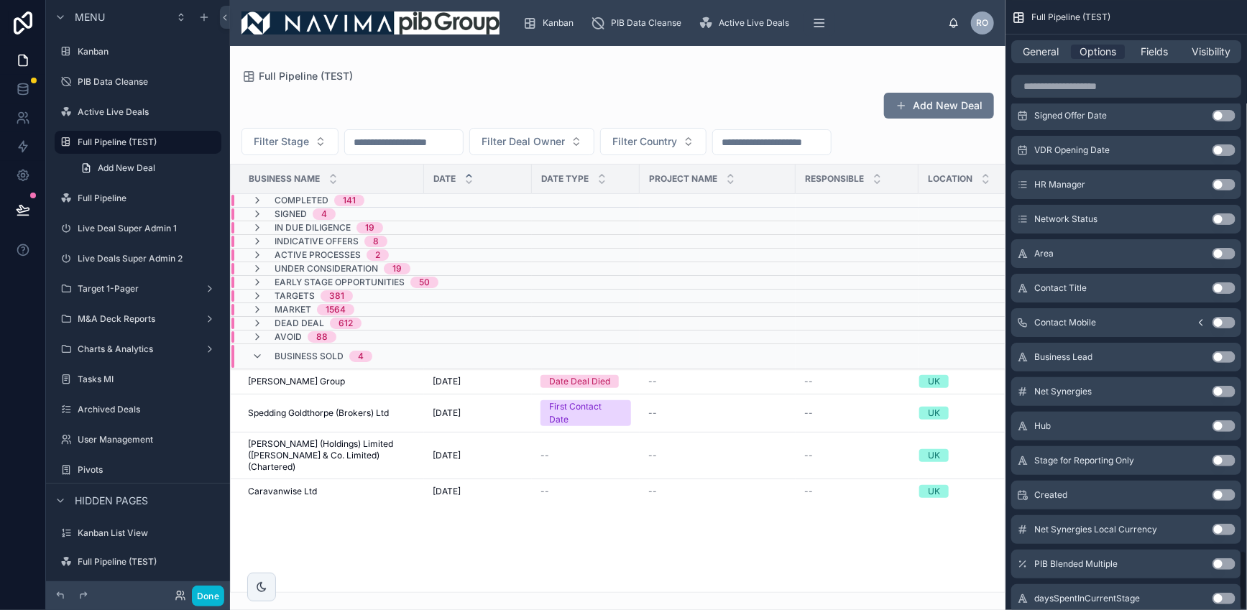
scroll to position [5620, 0]
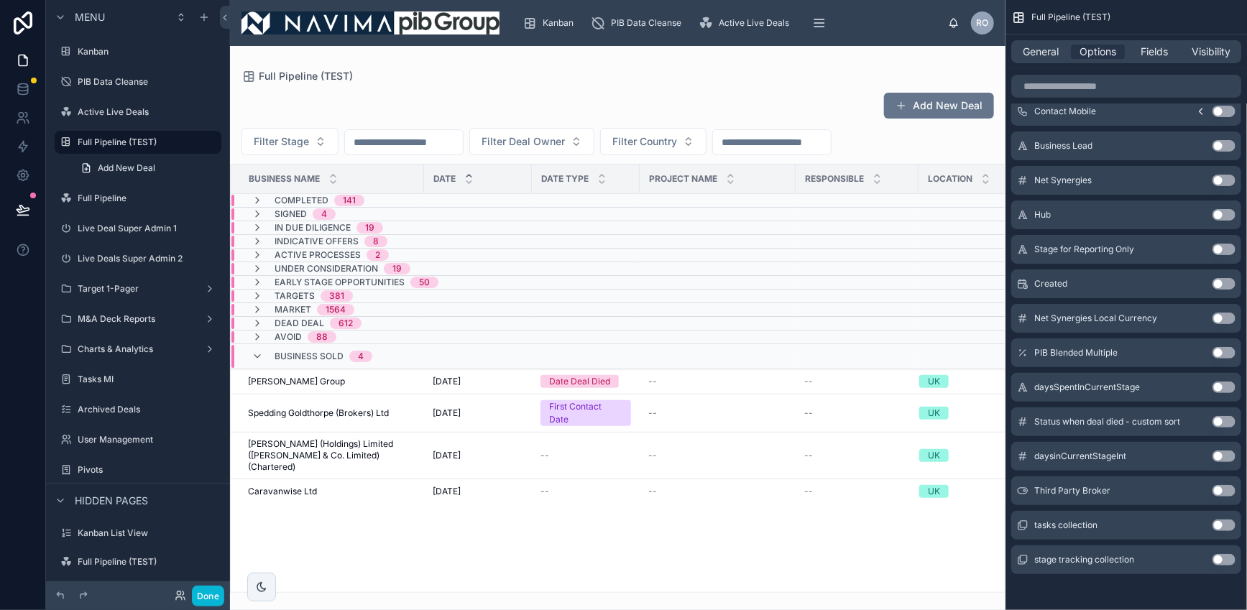
click at [1222, 486] on button "Use setting" at bounding box center [1223, 490] width 23 height 11
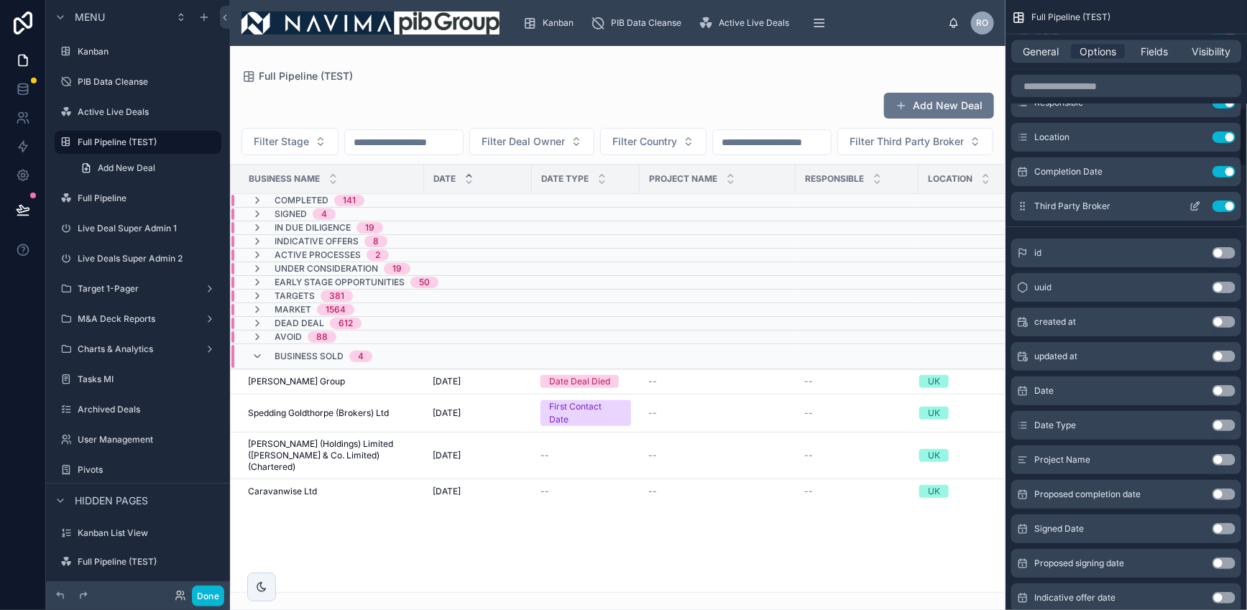
scroll to position [1106, 0]
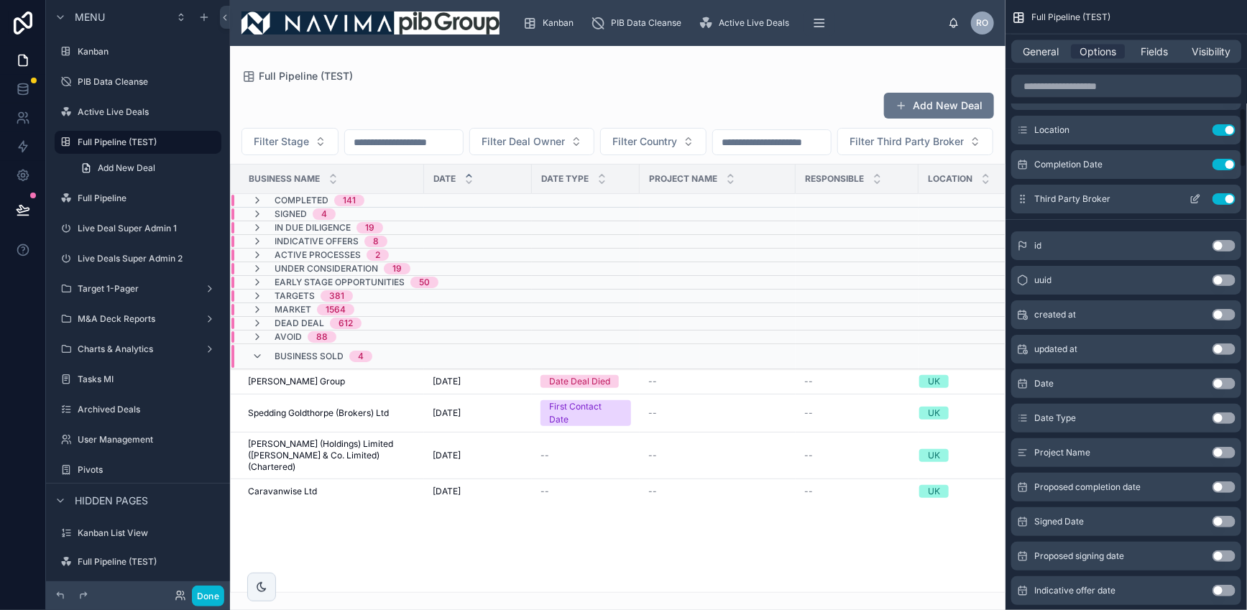
click at [1195, 200] on icon "scrollable content" at bounding box center [1194, 198] width 11 height 11
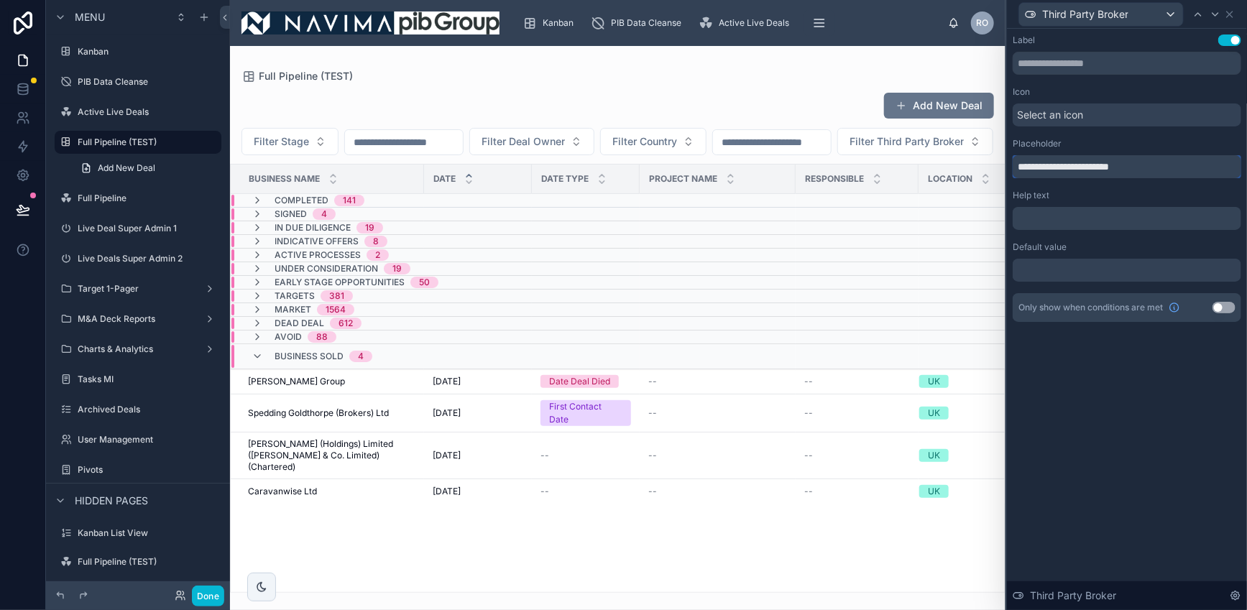
drag, startPoint x: 1045, startPoint y: 166, endPoint x: 989, endPoint y: 166, distance: 56.8
click at [989, 166] on div "**********" at bounding box center [623, 305] width 1247 height 610
type input "**********"
click at [1231, 14] on icon at bounding box center [1229, 14] width 6 height 6
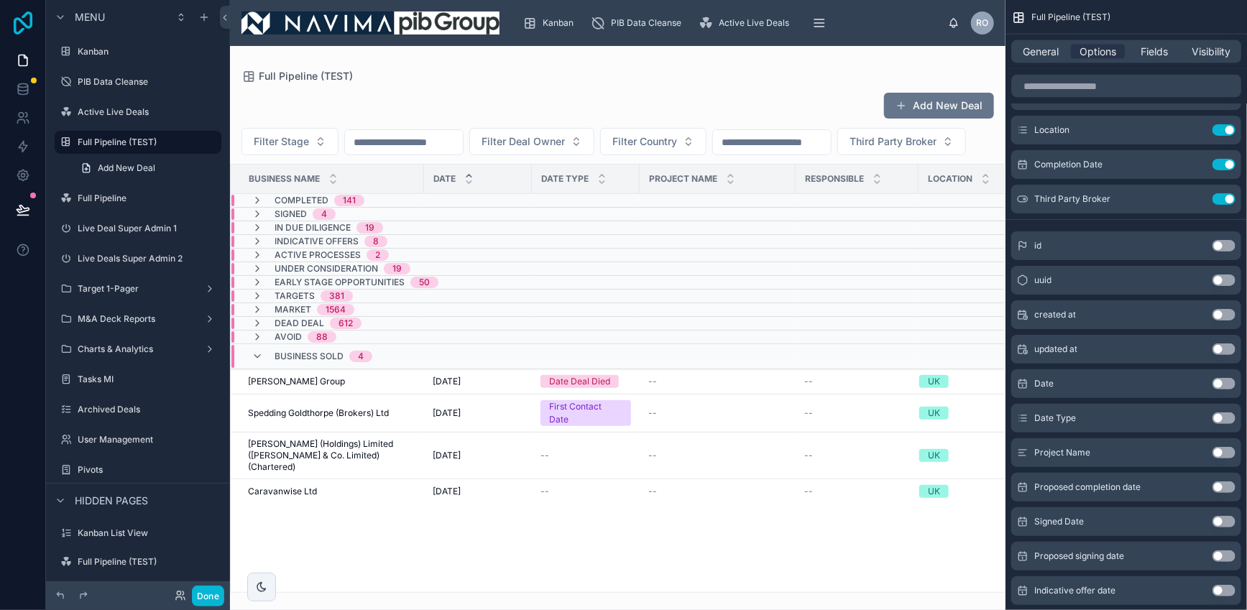
click at [26, 20] on icon at bounding box center [23, 22] width 29 height 23
